Goal: Information Seeking & Learning: Learn about a topic

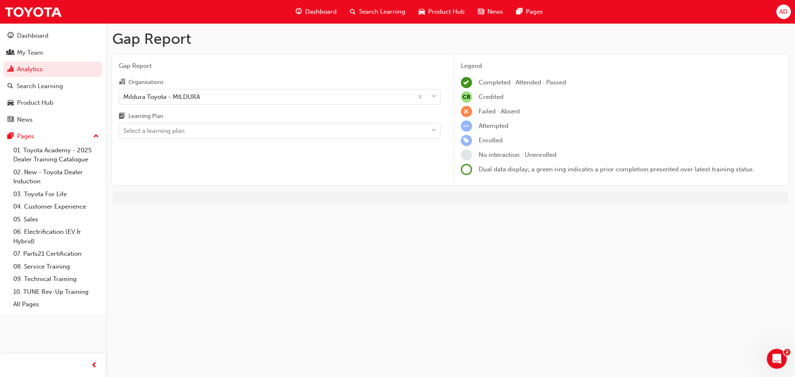
click at [362, 124] on div "Select a learning plan" at bounding box center [273, 131] width 309 height 14
click at [124, 127] on input "Learning Plan Select a learning plan" at bounding box center [123, 130] width 1 height 7
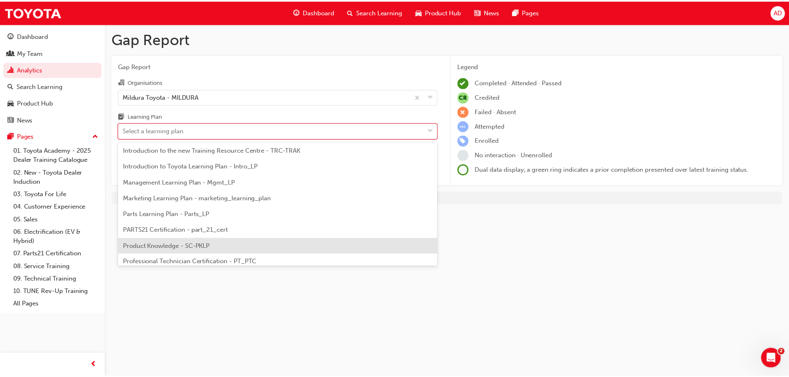
scroll to position [248, 0]
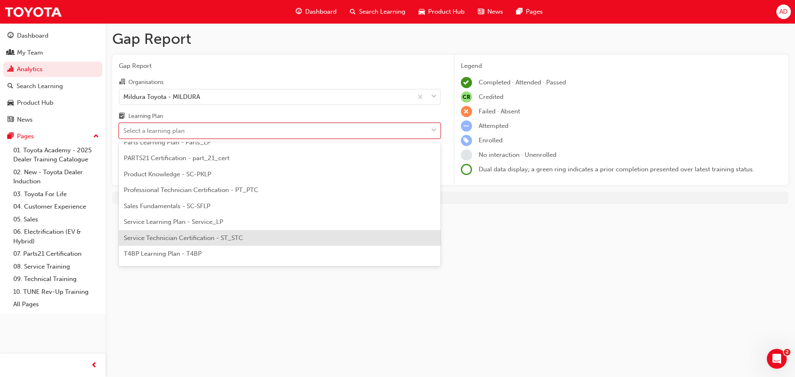
click at [277, 230] on div "Service Technician Certification - ST_STC" at bounding box center [280, 238] width 322 height 16
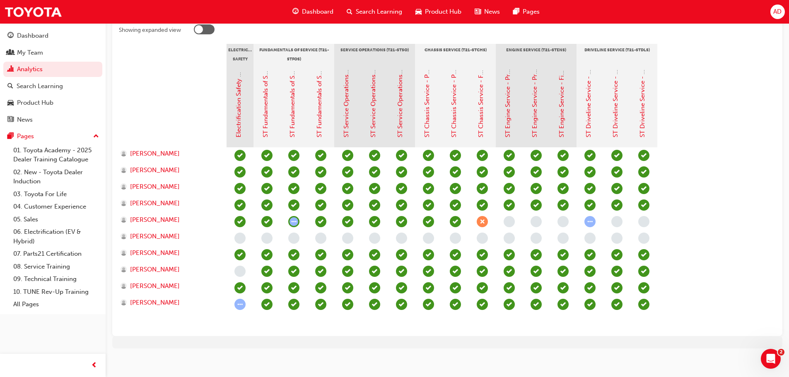
scroll to position [179, 0]
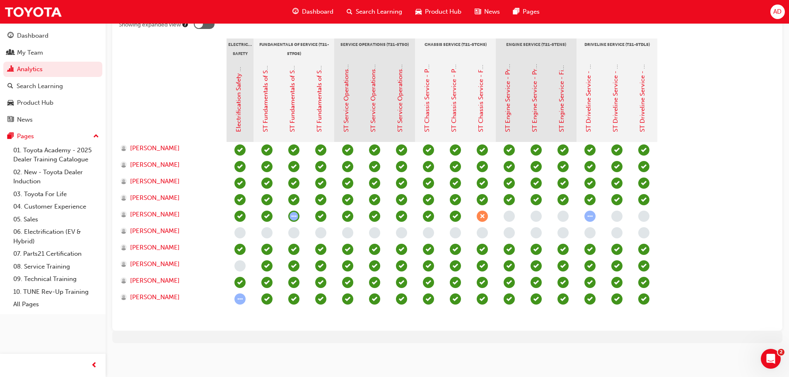
click at [688, 121] on section "Electrical Safety Certification Fundamentals of Service (T21-STFOS) Service Ope…" at bounding box center [447, 182] width 657 height 286
click at [267, 122] on link "ST Fundamentals of Service - Pre-Read" at bounding box center [265, 76] width 7 height 112
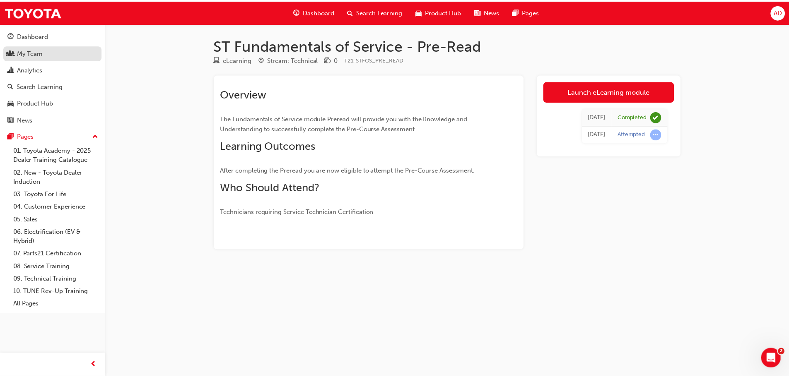
scroll to position [179, 0]
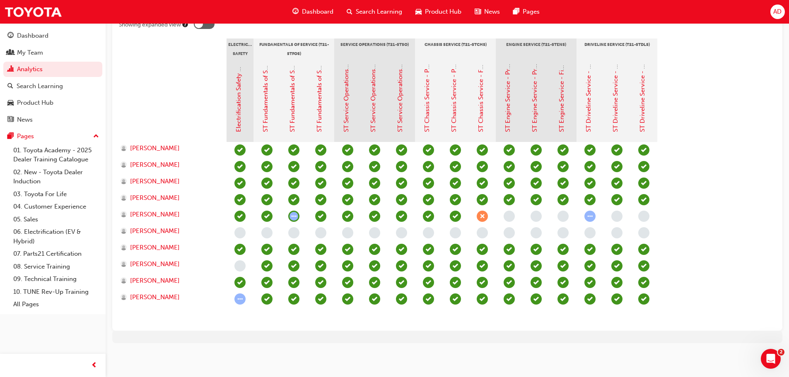
click at [294, 233] on span "learningRecordVerb_NONE-icon" at bounding box center [293, 232] width 11 height 11
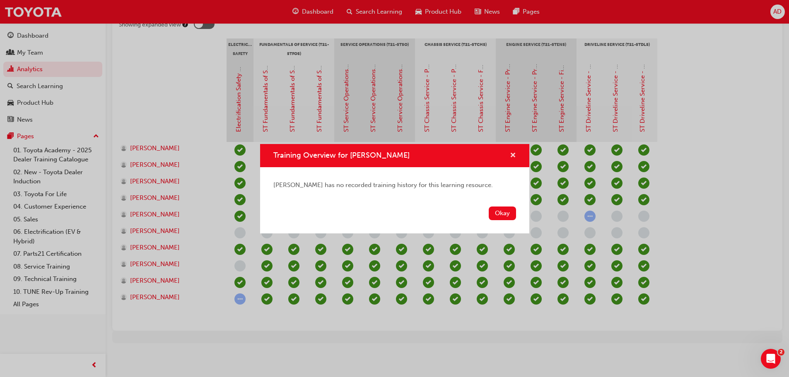
click at [514, 156] on span "cross-icon" at bounding box center [513, 155] width 6 height 7
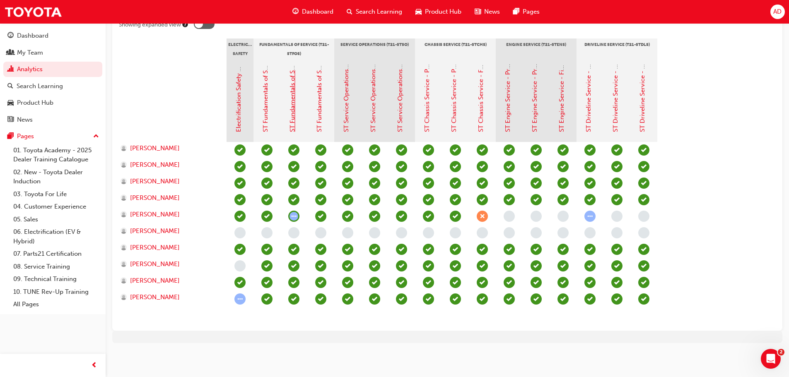
click at [292, 99] on link "ST Fundamentals of Service - Pre-Course Assessment" at bounding box center [292, 55] width 7 height 154
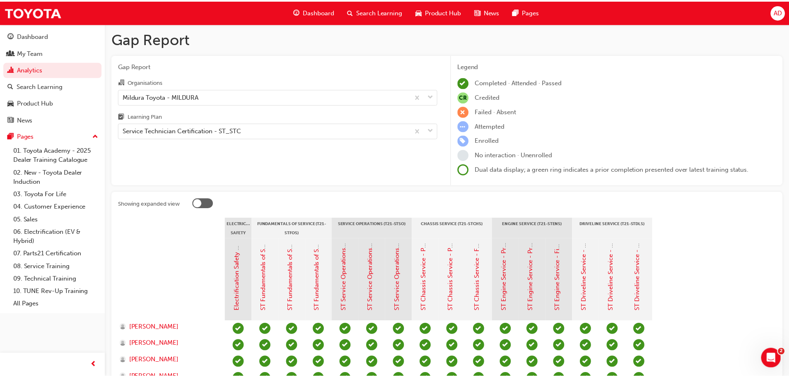
scroll to position [179, 0]
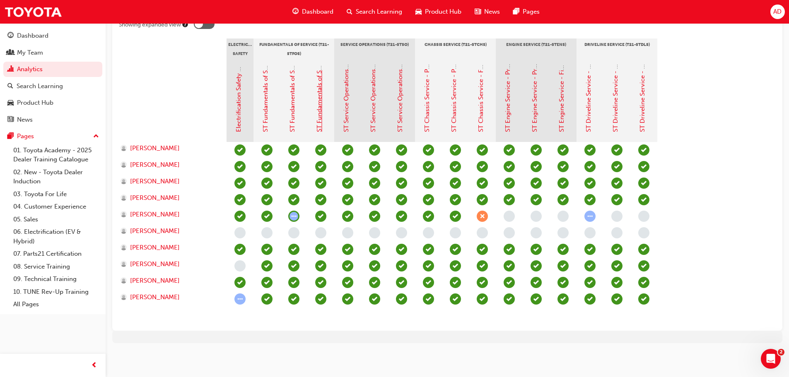
click at [319, 89] on link "ST Fundamentals of Service - Final Assessment" at bounding box center [319, 65] width 7 height 134
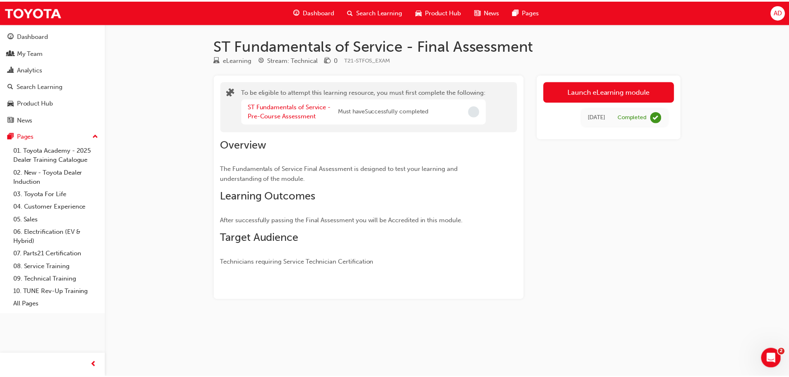
scroll to position [179, 0]
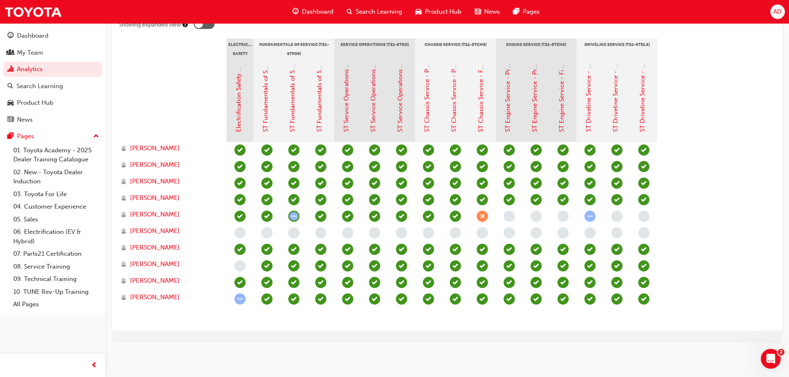
click at [350, 111] on div "ST Service Operations - Pre-Read" at bounding box center [347, 98] width 10 height 68
click at [345, 113] on link "ST Service Operations - Pre-Read" at bounding box center [346, 84] width 7 height 96
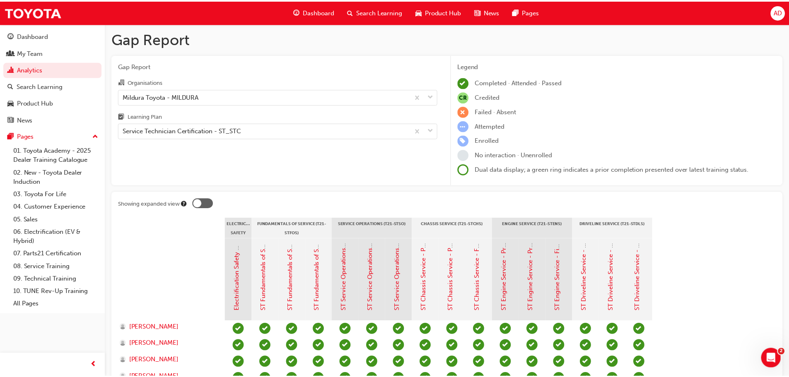
scroll to position [179, 0]
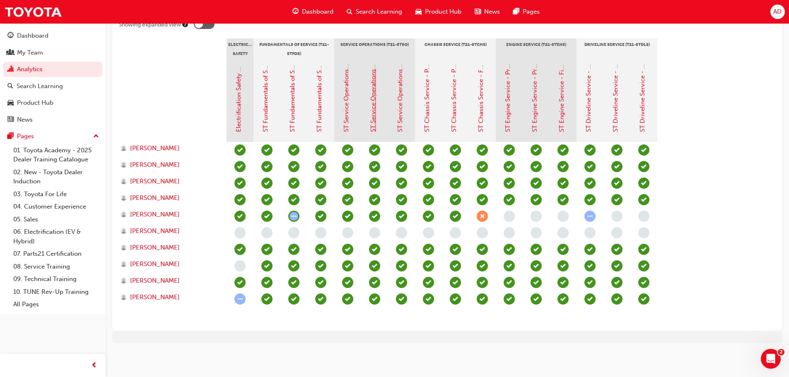
click at [374, 124] on link "ST Service Operations - Pre-Course Assessment" at bounding box center [372, 64] width 7 height 138
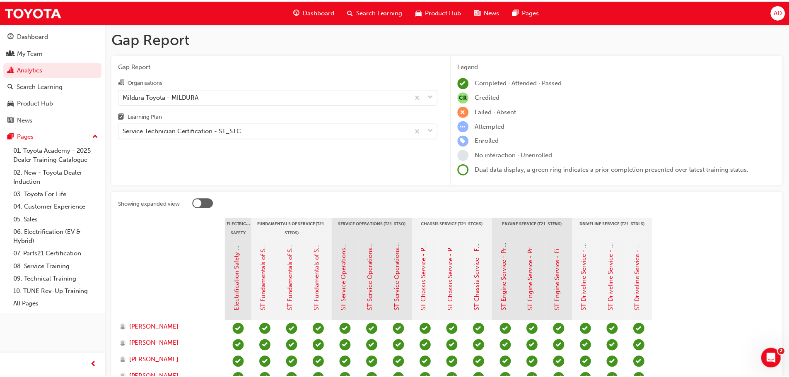
scroll to position [179, 0]
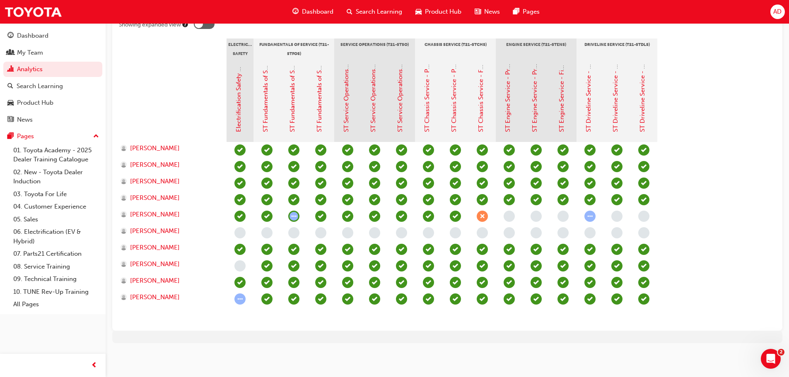
click at [405, 109] on div "ST Service Operations - Final Assessment" at bounding box center [401, 100] width 27 height 83
click at [401, 108] on link "ST Service Operations - Final Assessment" at bounding box center [399, 73] width 7 height 118
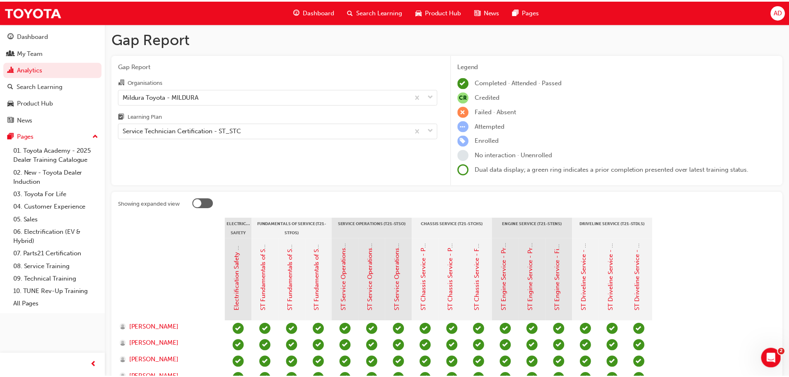
scroll to position [179, 0]
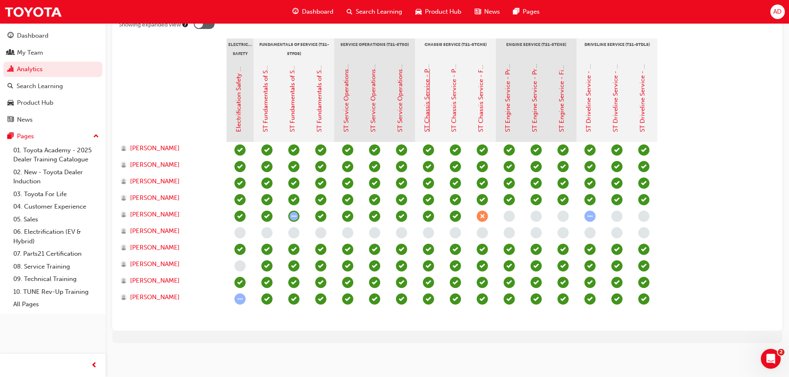
click at [426, 105] on link "ST Chassis Service - Pre-Read" at bounding box center [426, 89] width 7 height 86
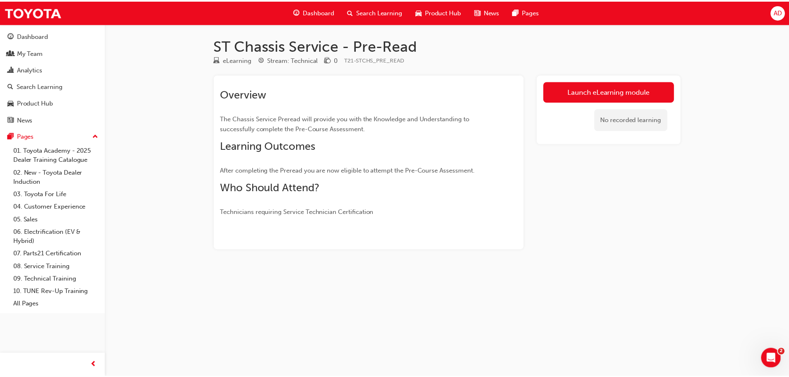
scroll to position [179, 0]
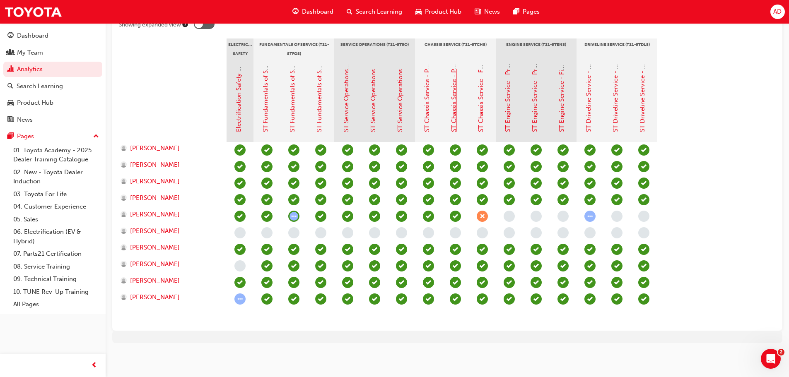
click at [455, 105] on link "ST Chassis Service - Pre-Course Assessment" at bounding box center [453, 69] width 7 height 128
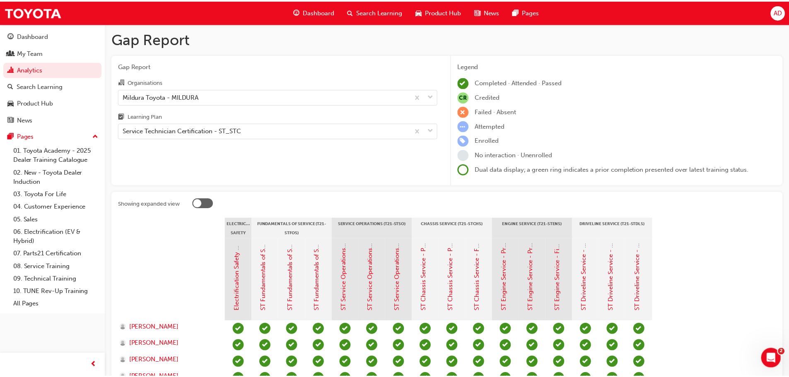
scroll to position [179, 0]
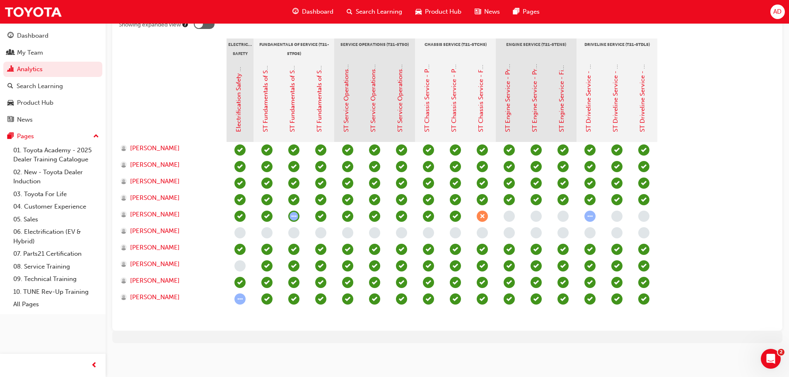
click at [538, 119] on div "ST Engine Service - Pre-Course Assessment" at bounding box center [535, 98] width 10 height 68
click at [535, 116] on link "ST Engine Service - Pre-Course Assessment" at bounding box center [534, 69] width 7 height 125
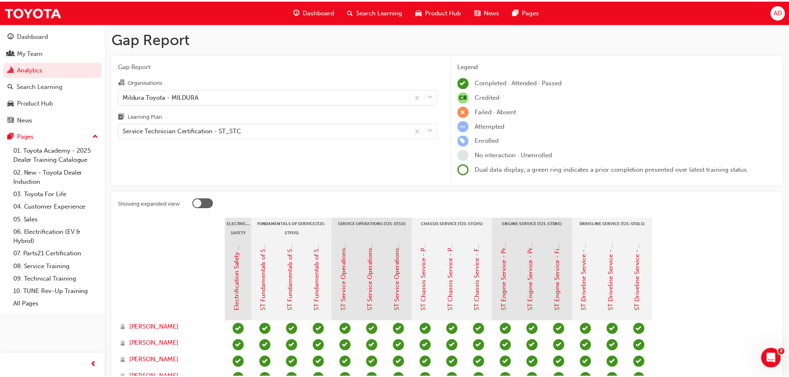
scroll to position [179, 0]
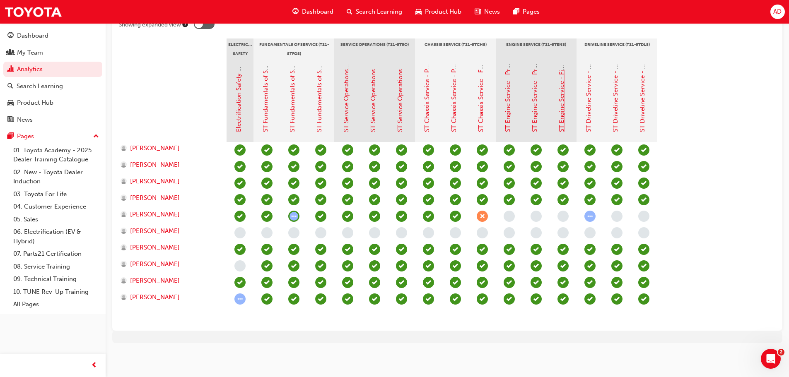
click at [560, 116] on link "ST Engine Service - Final Assessment" at bounding box center [561, 79] width 7 height 106
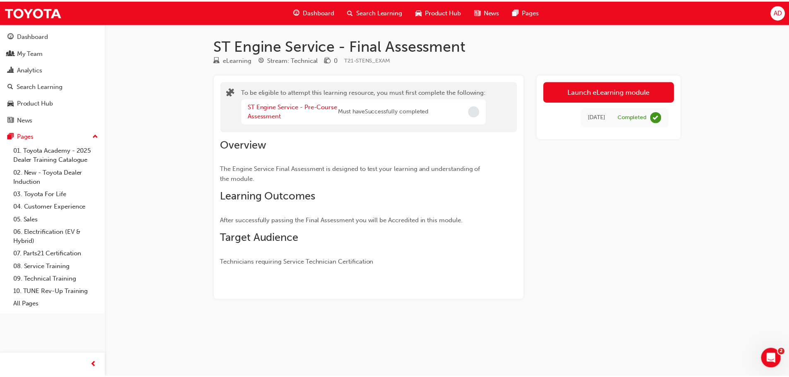
scroll to position [179, 0]
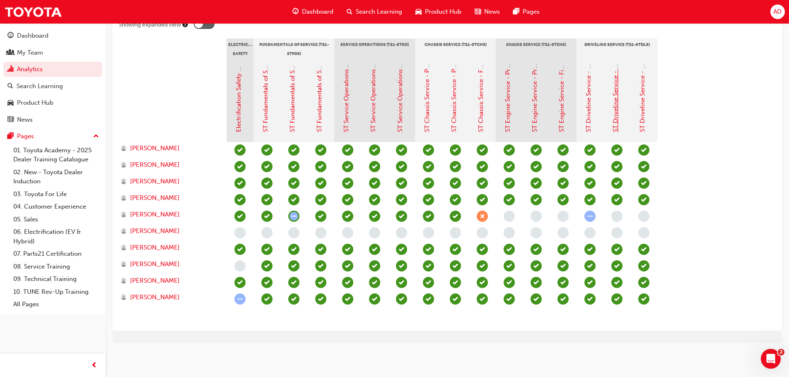
click at [614, 113] on link "ST Driveline Service - Pre-Course Assessment" at bounding box center [615, 66] width 7 height 131
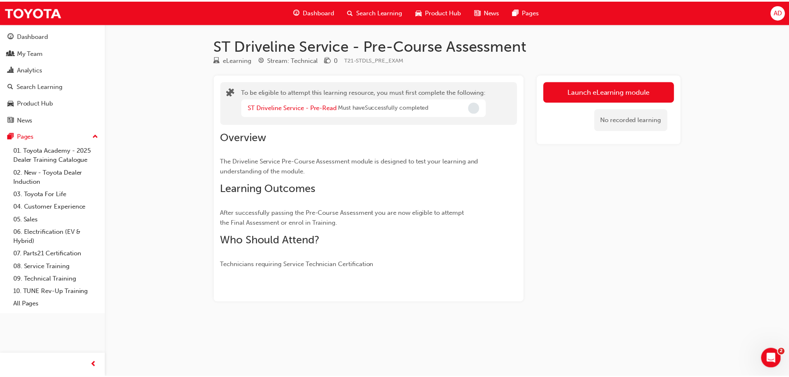
scroll to position [179, 0]
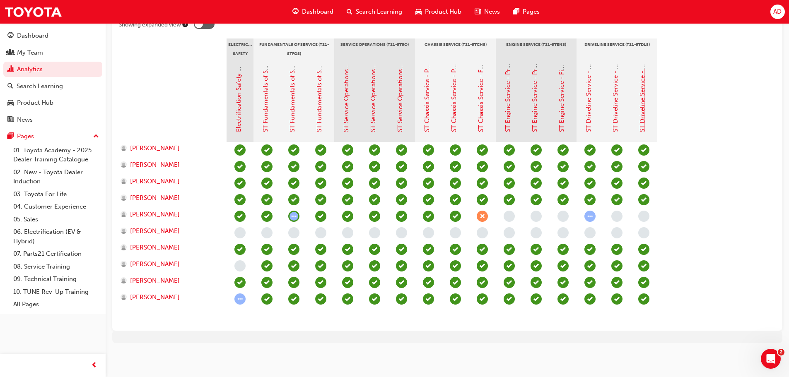
click at [639, 94] on link "ST Driveline Service - Final Assessment" at bounding box center [642, 76] width 7 height 112
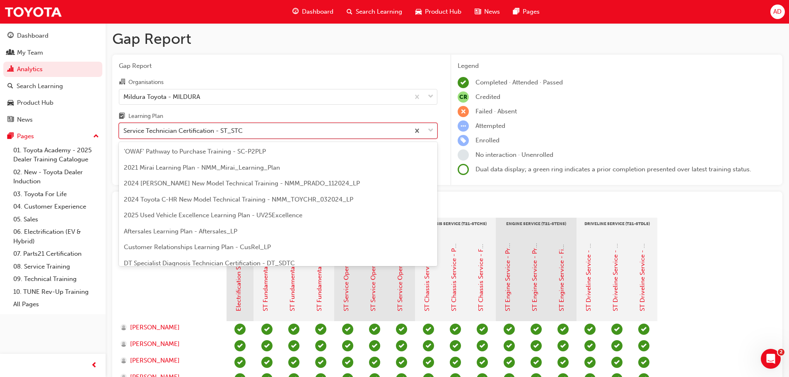
click at [269, 136] on div "Service Technician Certification - ST_STC" at bounding box center [264, 131] width 290 height 14
click at [124, 134] on input "Learning Plan option Service Technician Certification - ST_STC focused, 22 of 3…" at bounding box center [123, 130] width 1 height 7
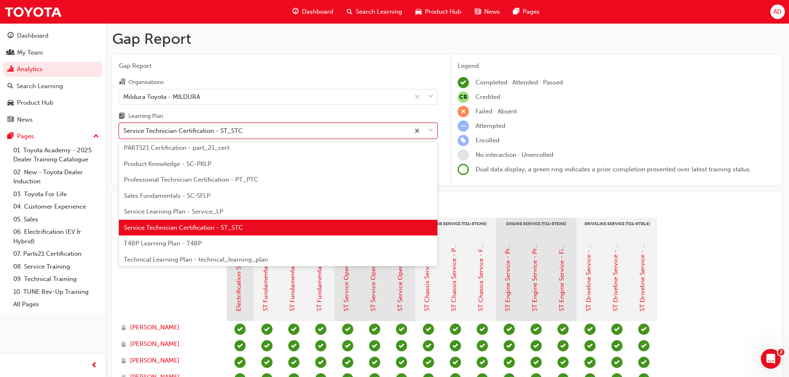
scroll to position [275, 0]
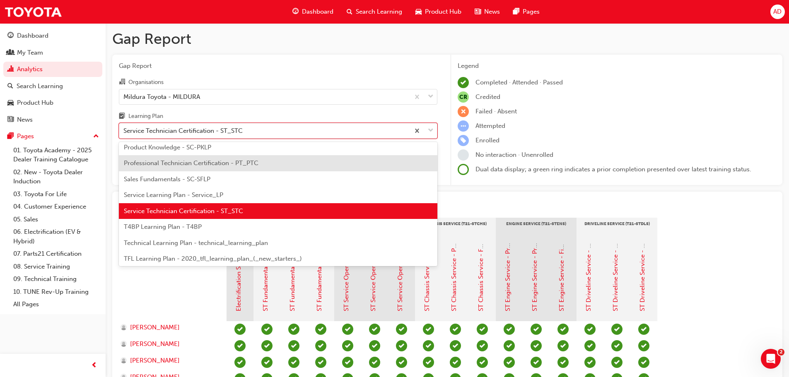
click at [255, 167] on div "Professional Technician Certification - PT_PTC" at bounding box center [278, 163] width 318 height 16
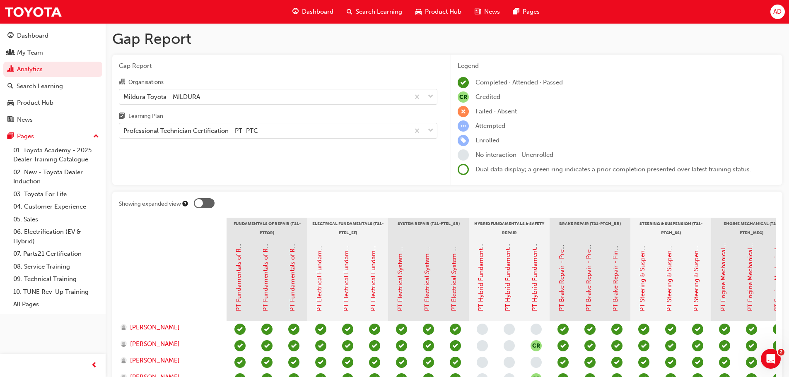
click at [299, 65] on span "Gap Report" at bounding box center [278, 66] width 318 height 10
